Goal: Task Accomplishment & Management: Use online tool/utility

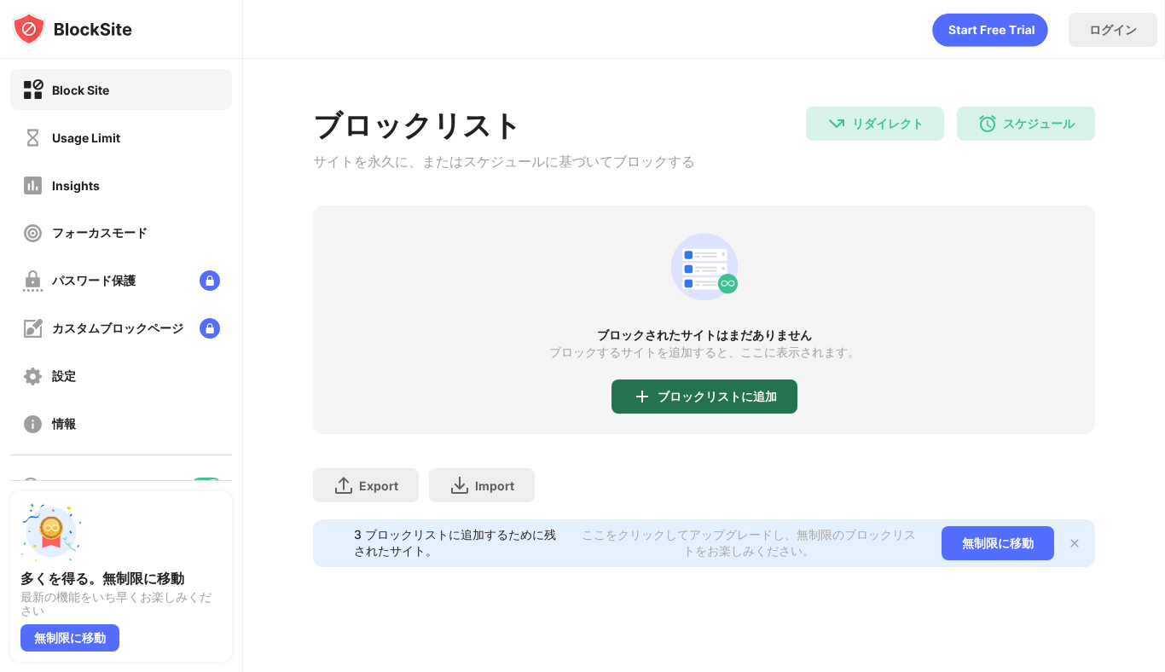
click at [688, 401] on div "ブロックリストに追加" at bounding box center [716, 397] width 119 height 14
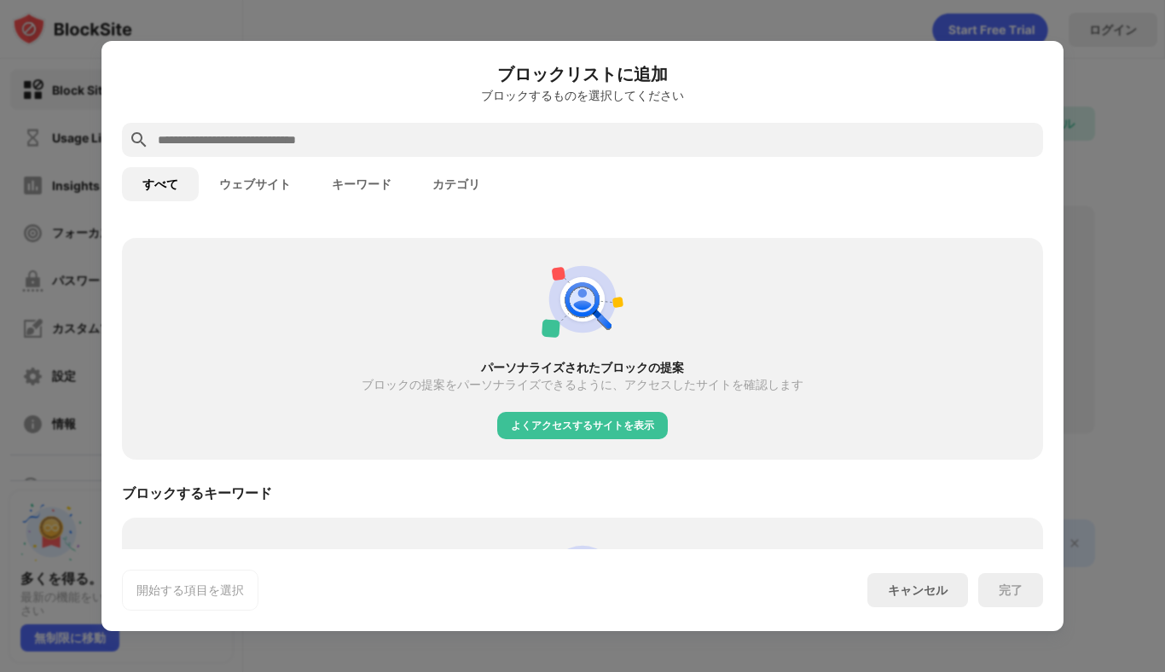
scroll to position [643, 0]
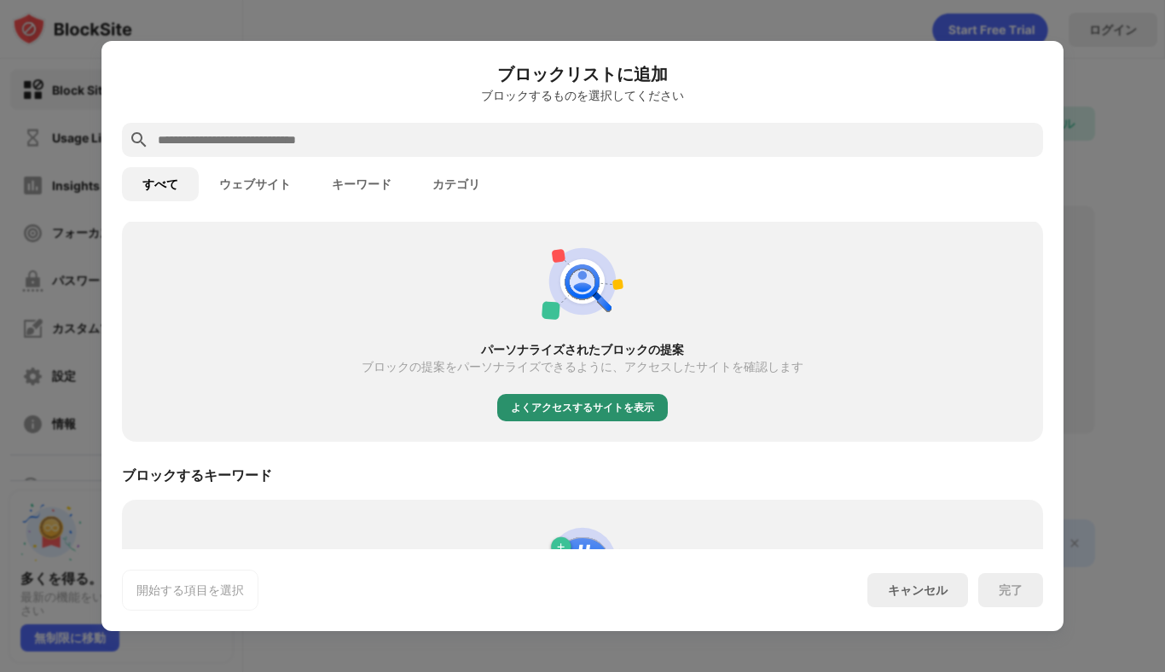
click at [578, 405] on div "よくアクセスするサイトを表示" at bounding box center [582, 407] width 143 height 17
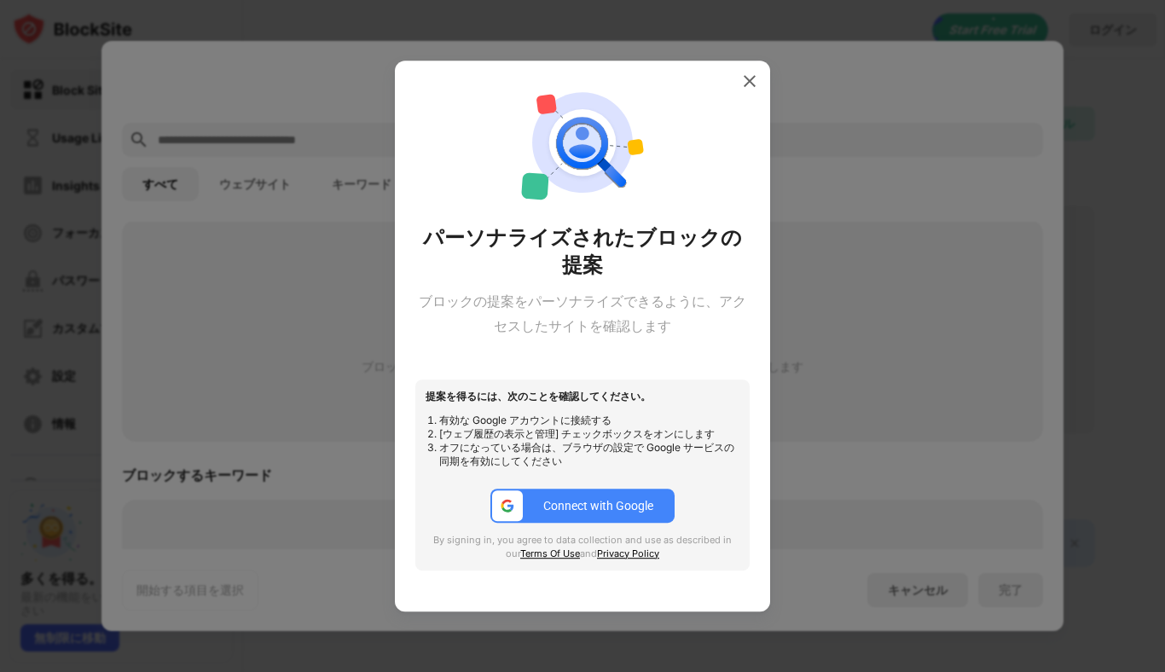
click at [900, 304] on div at bounding box center [582, 336] width 1165 height 672
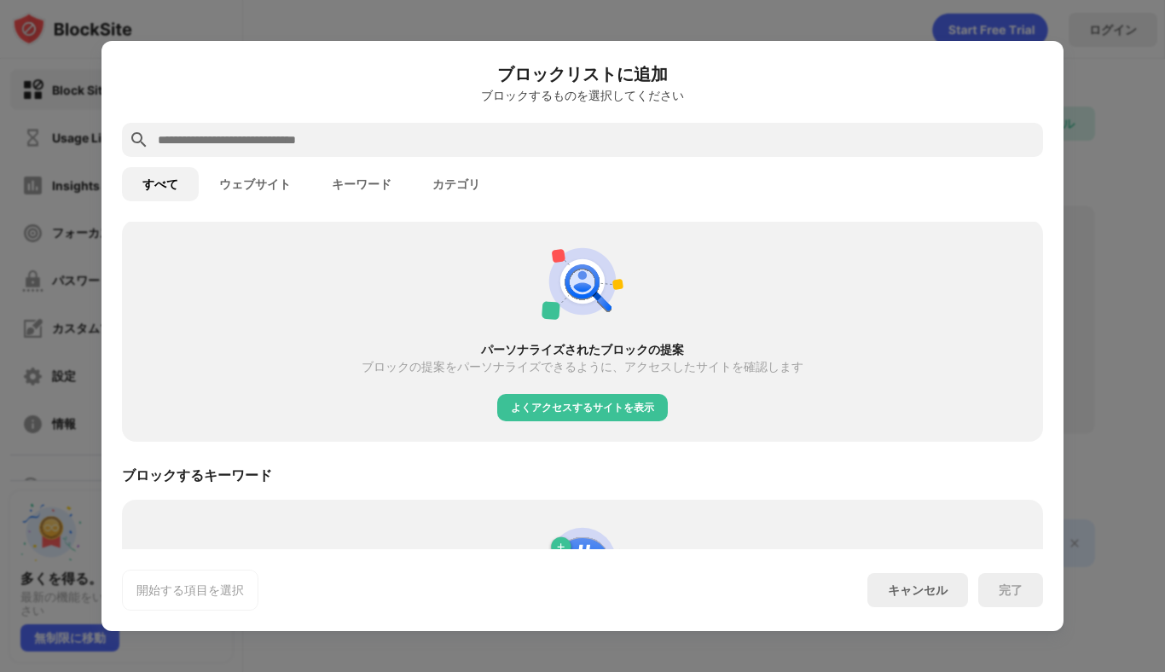
click at [587, 397] on div "よくアクセスするサイトを表示" at bounding box center [582, 407] width 171 height 27
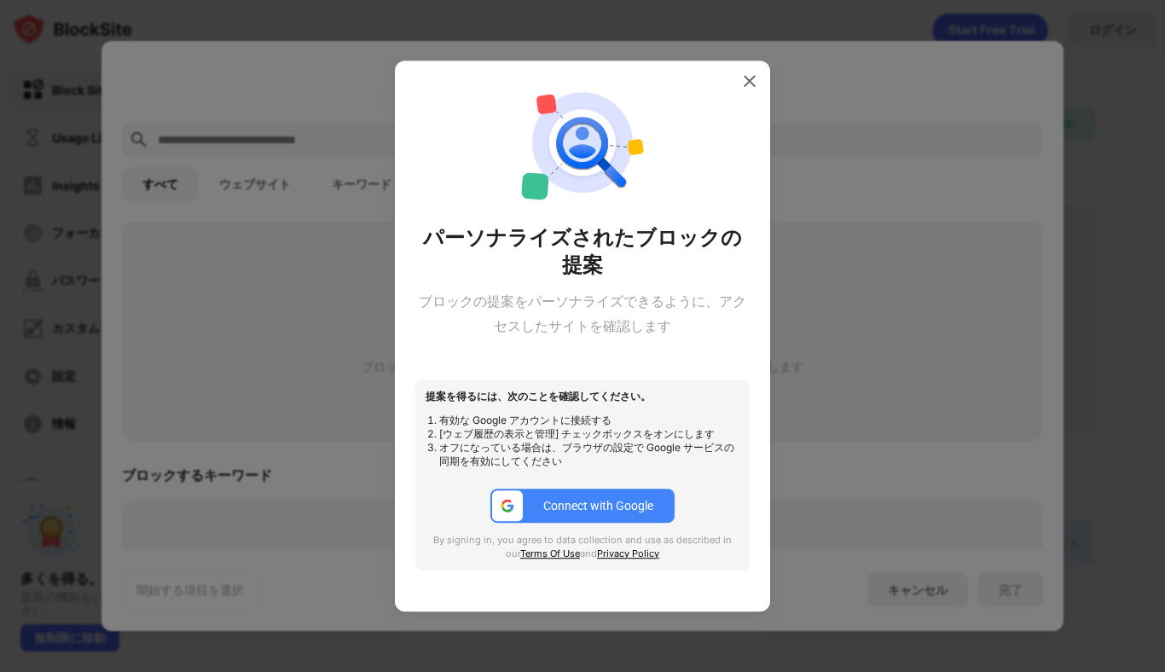
click at [578, 492] on button "Connect with Google" at bounding box center [582, 506] width 184 height 34
